Goal: Information Seeking & Learning: Find specific fact

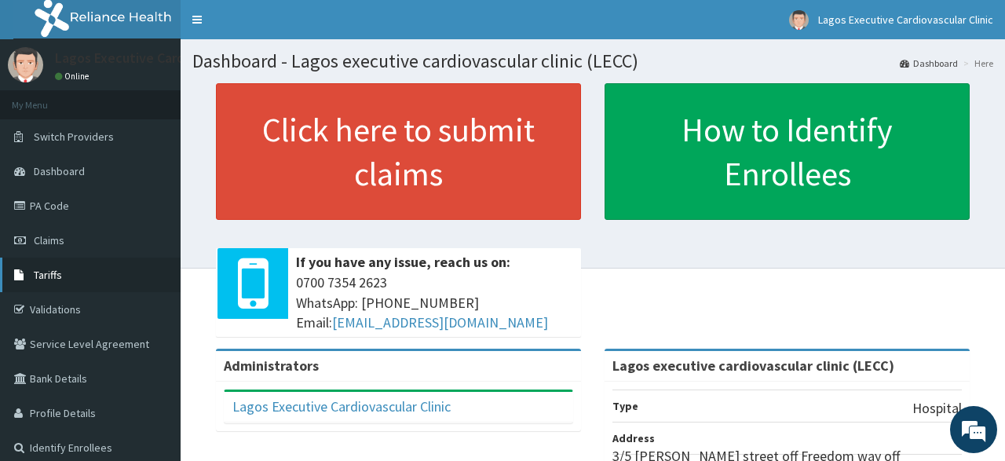
click at [46, 270] on span "Tariffs" at bounding box center [48, 275] width 28 height 14
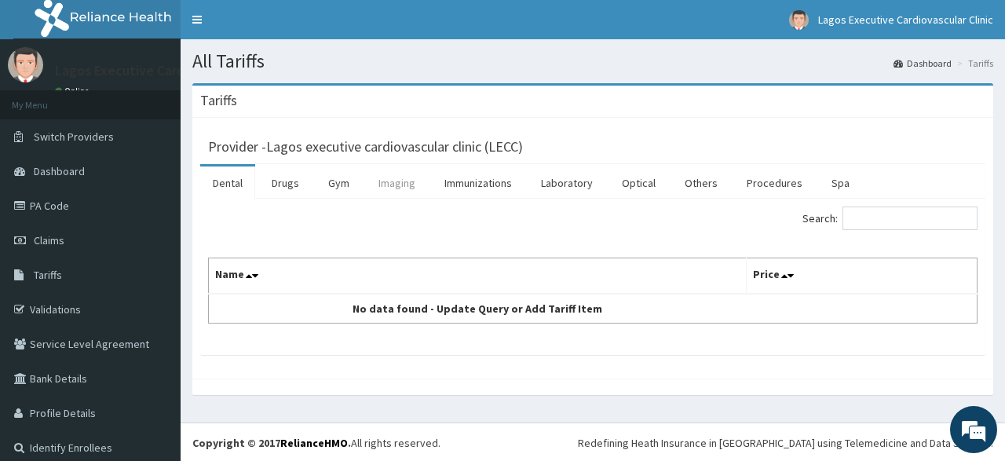
click at [406, 189] on link "Imaging" at bounding box center [397, 182] width 62 height 33
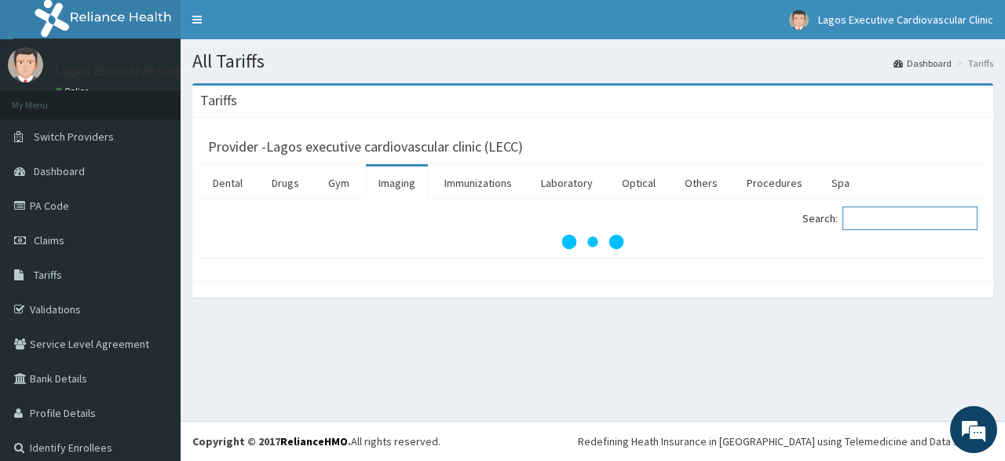
click at [898, 213] on input "Search:" at bounding box center [910, 219] width 135 height 24
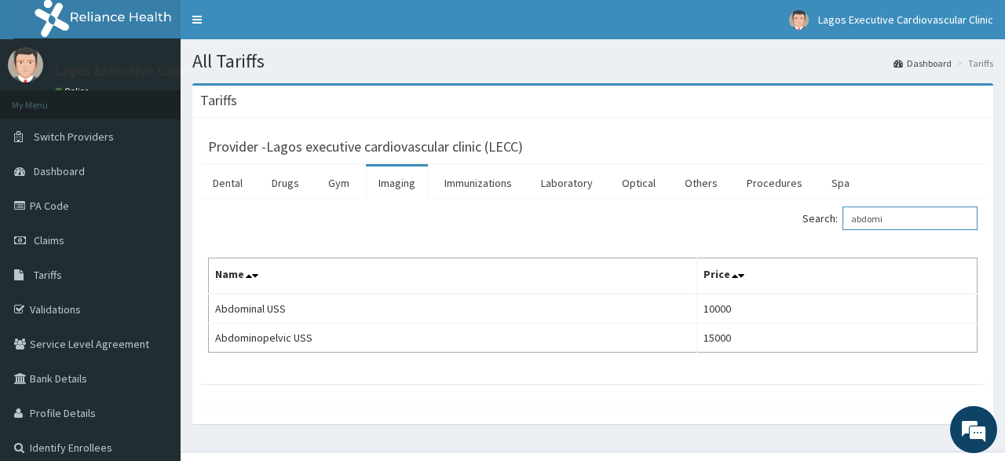
type input "abdomi"
click at [45, 208] on link "PA Code" at bounding box center [90, 205] width 181 height 35
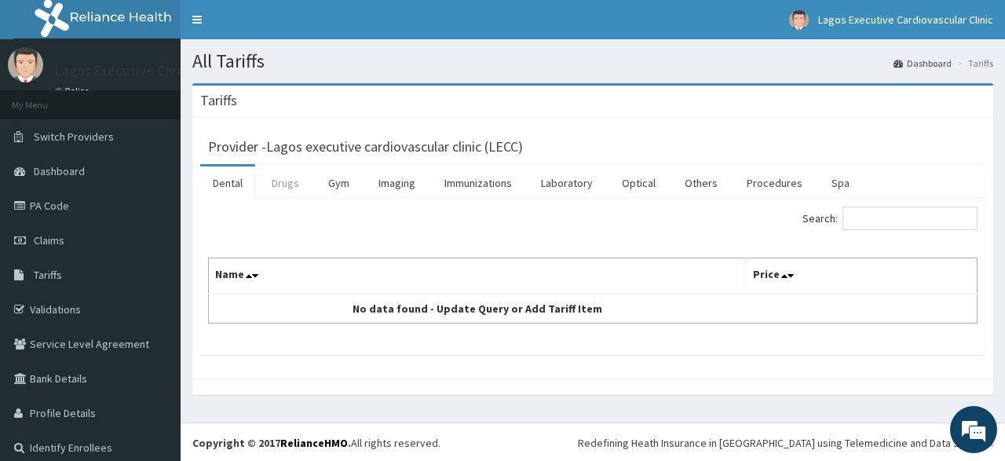
click at [280, 182] on link "Drugs" at bounding box center [285, 182] width 53 height 33
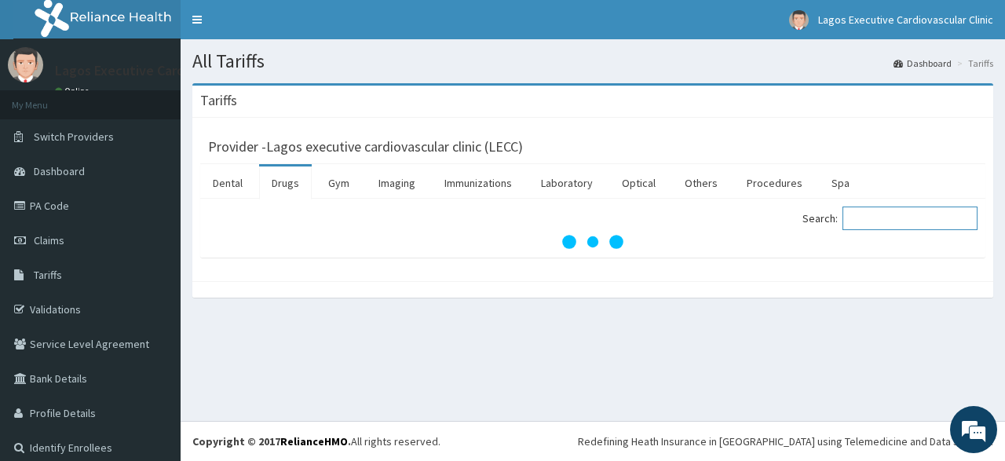
click at [899, 218] on input "Search:" at bounding box center [910, 219] width 135 height 24
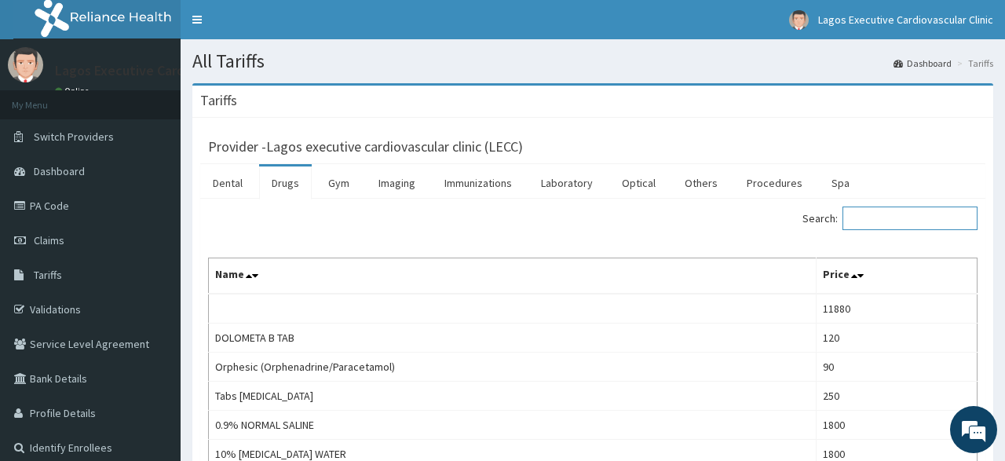
paste input "[MEDICAL_DATA]"
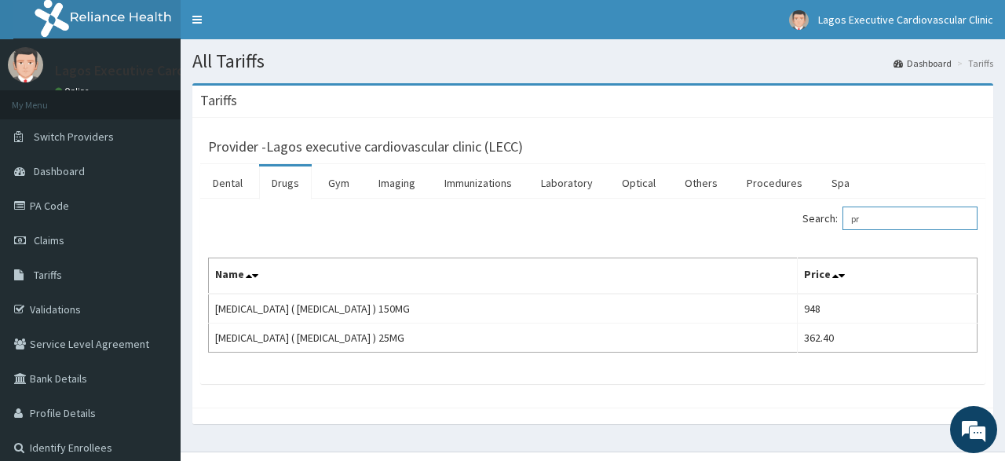
type input "p"
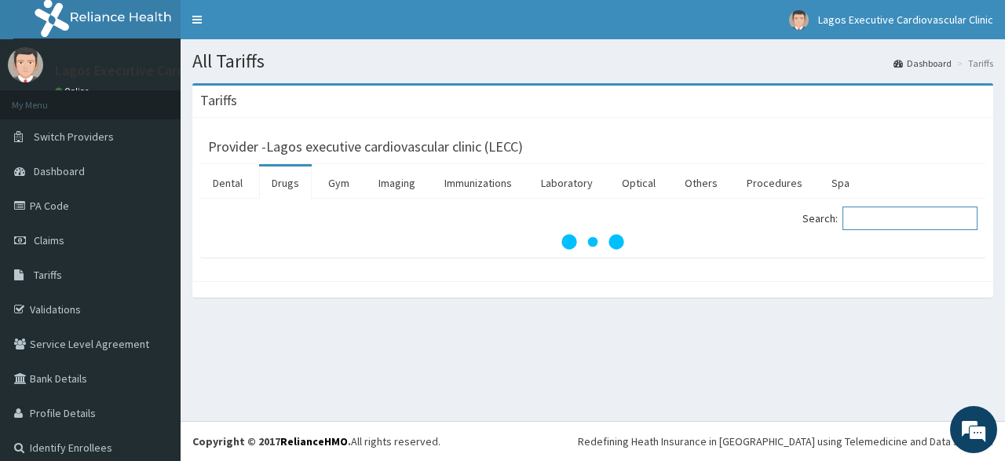
paste input "[MEDICAL_DATA]"
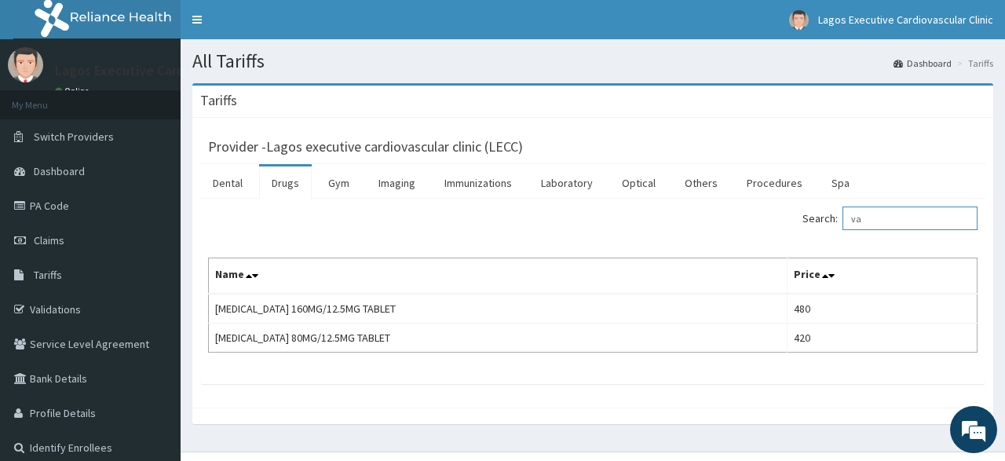
type input "v"
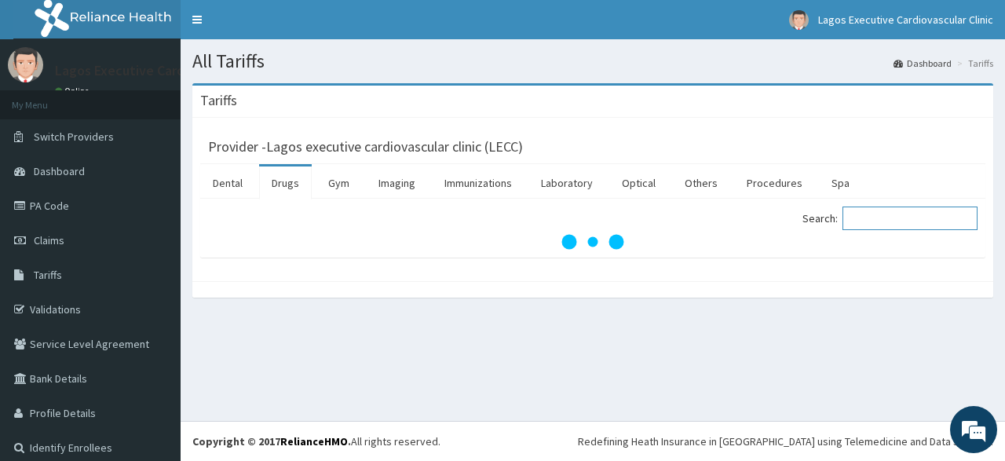
paste input "[MEDICAL_DATA]"
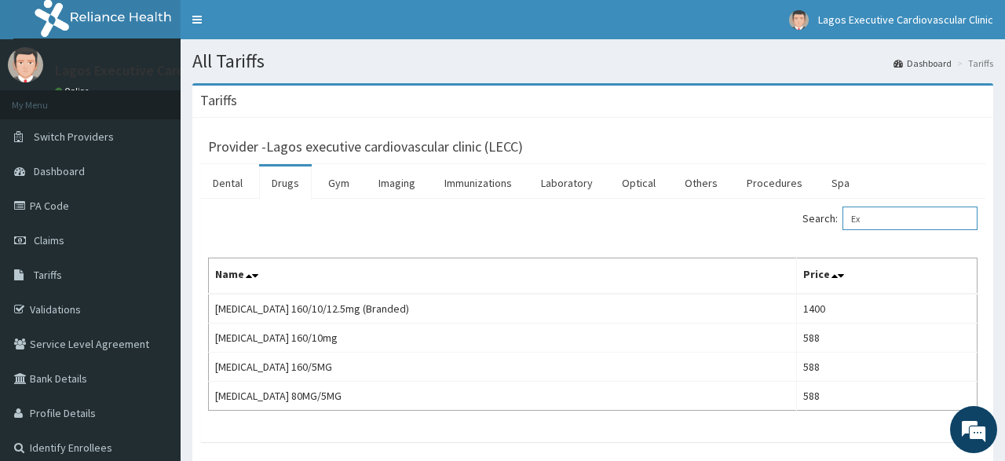
type input "E"
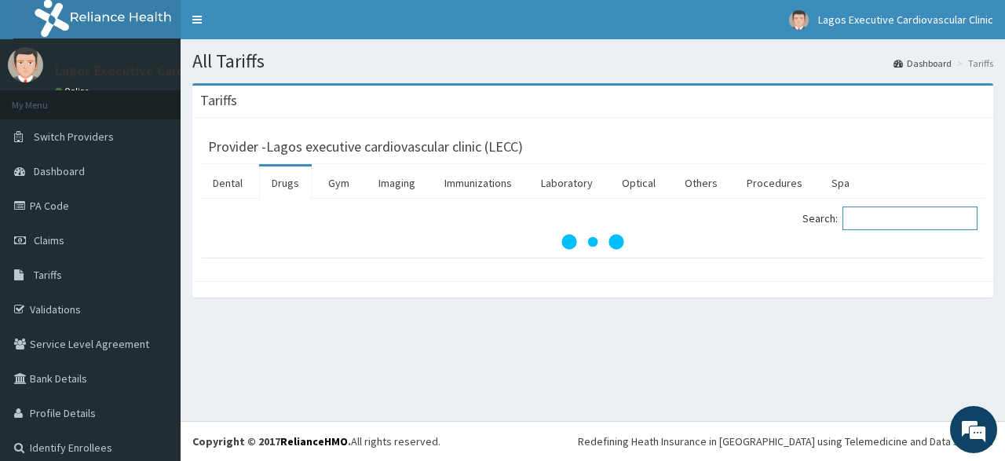
paste input "febuxostat"
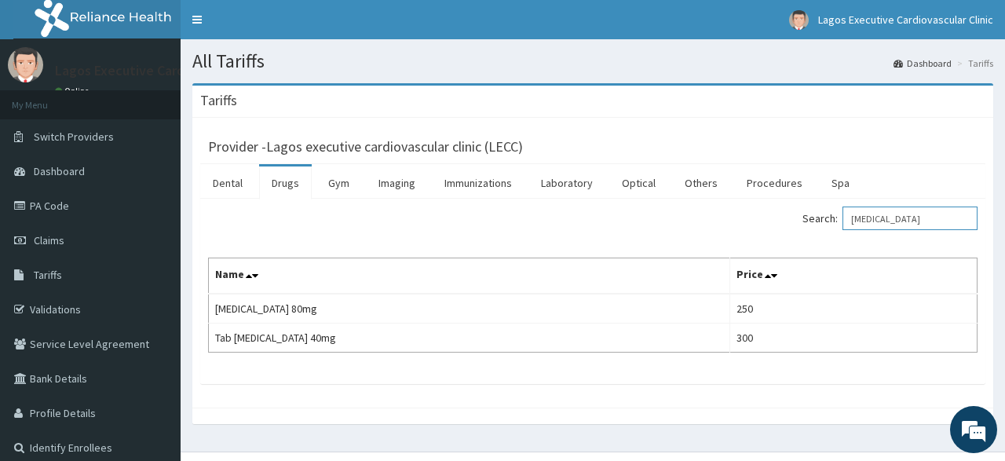
type input "febuxostat"
click at [761, 183] on link "Procedures" at bounding box center [774, 182] width 81 height 33
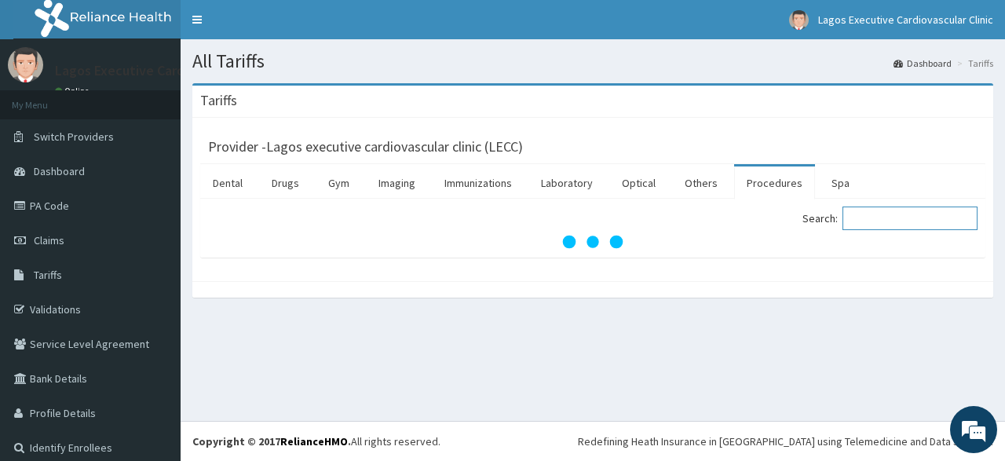
click at [887, 226] on input "Search:" at bounding box center [910, 219] width 135 height 24
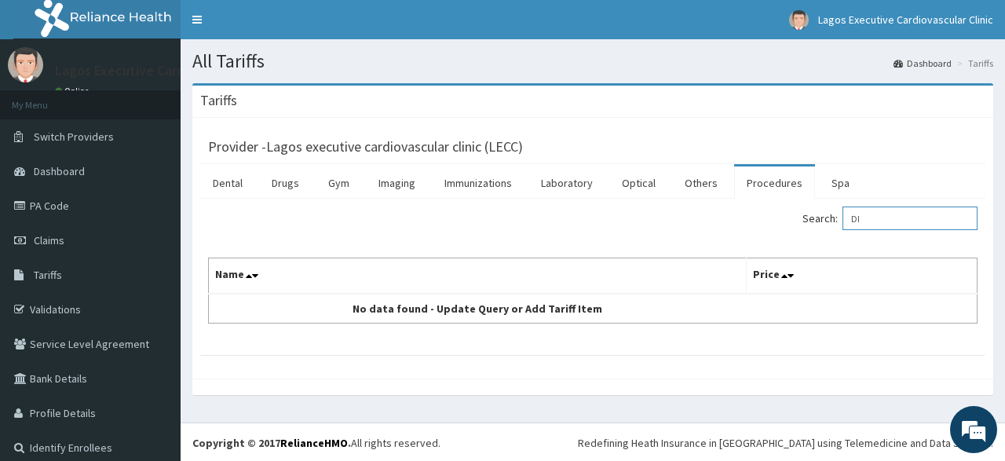
type input "D"
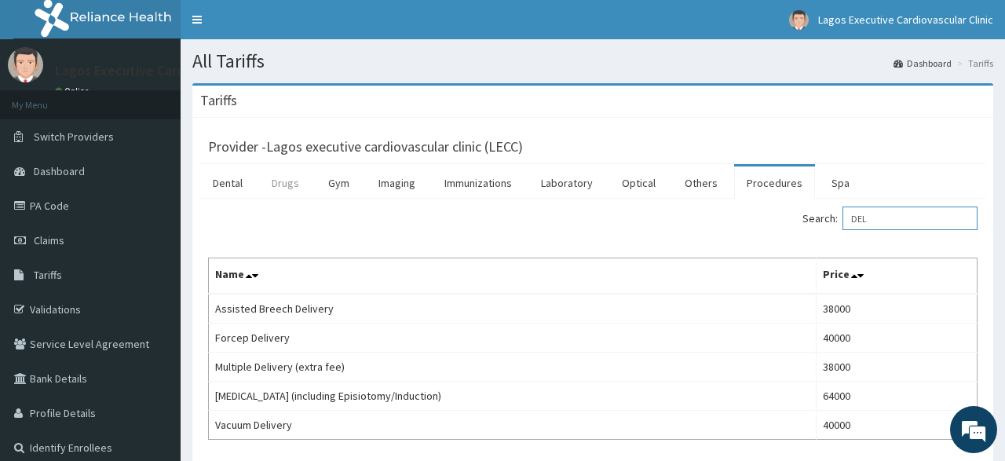
type input "DEL"
click at [285, 183] on link "Drugs" at bounding box center [285, 182] width 53 height 33
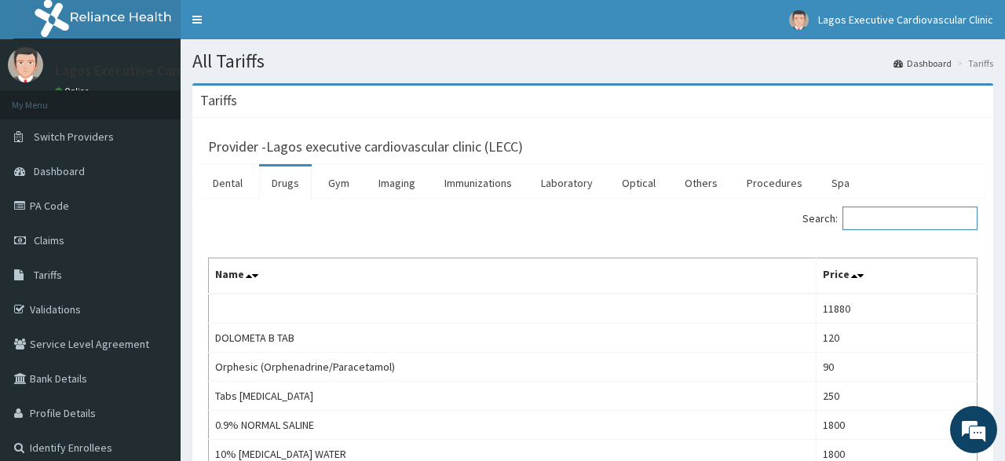
click at [901, 216] on input "Search:" at bounding box center [910, 219] width 135 height 24
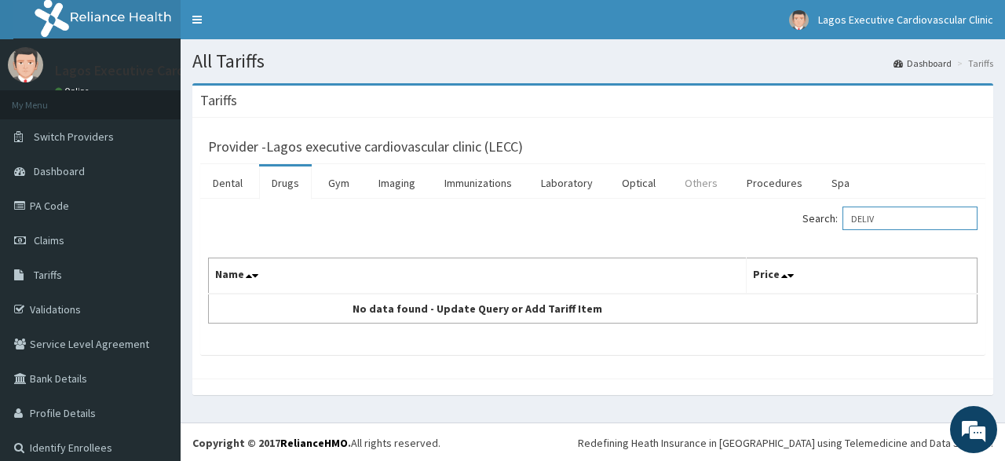
type input "DELIV"
click at [695, 175] on link "Others" at bounding box center [701, 182] width 58 height 33
click at [891, 212] on input "Search:" at bounding box center [910, 219] width 135 height 24
type input "D"
click at [771, 180] on link "Procedures" at bounding box center [774, 182] width 81 height 33
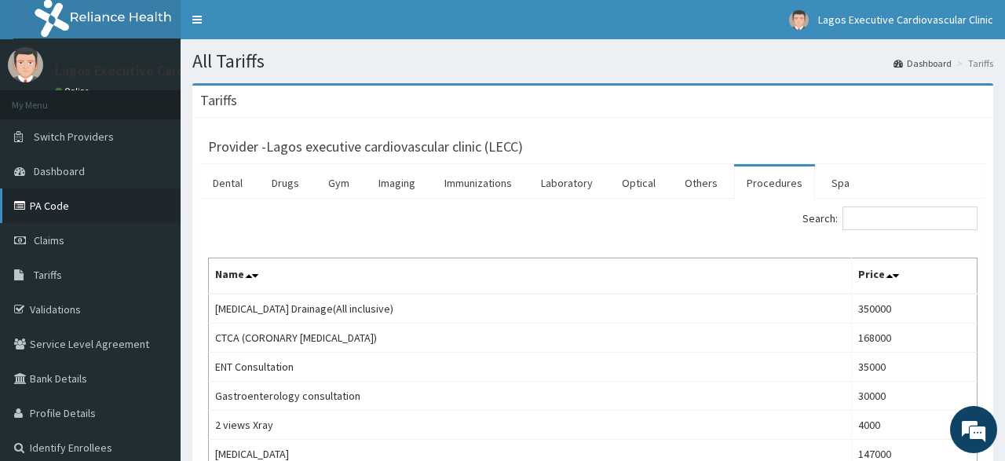
click at [61, 210] on link "PA Code" at bounding box center [90, 205] width 181 height 35
